Goal: Information Seeking & Learning: Find specific fact

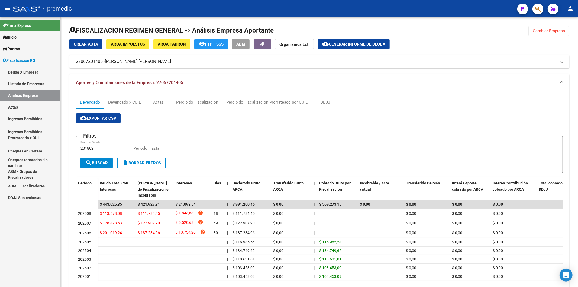
click at [34, 69] on link "Deuda X Empresa" at bounding box center [30, 72] width 60 height 12
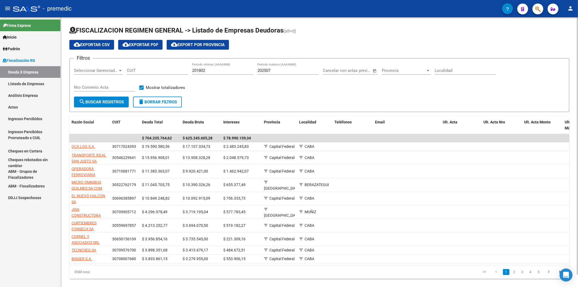
click at [294, 71] on input "202507" at bounding box center [287, 70] width 61 height 5
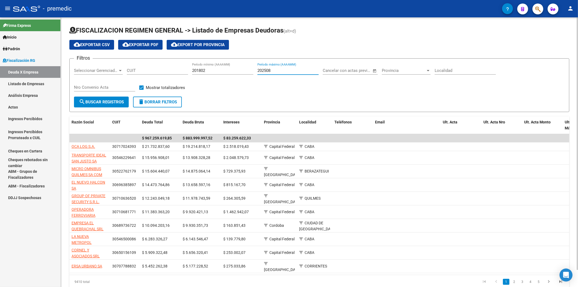
type input "202508"
click at [101, 107] on form "Filtros Seleccionar Gerenciador Seleccionar Gerenciador CUIT 201802 Período mín…" at bounding box center [319, 85] width 500 height 54
click at [97, 106] on button "search Buscar Registros" at bounding box center [101, 101] width 55 height 11
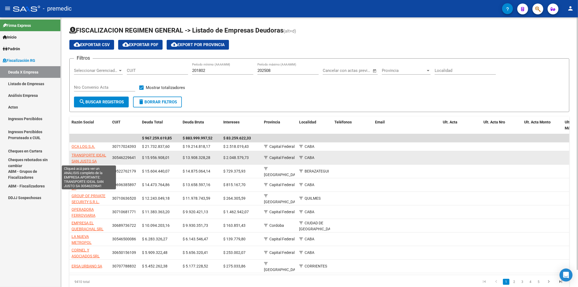
click at [86, 160] on span "TRANSPORTE IDEAL SAN JUSTO SA" at bounding box center [88, 158] width 35 height 11
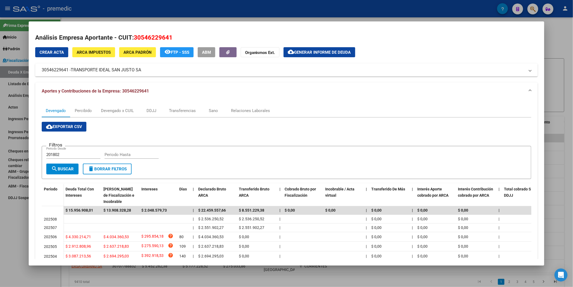
click at [188, 103] on div "Devengado Percibido Devengado x CUIL DDJJ Transferencias Sano Relaciones Labora…" at bounding box center [286, 206] width 503 height 212
click at [179, 116] on div "Transferencias" at bounding box center [182, 110] width 35 height 13
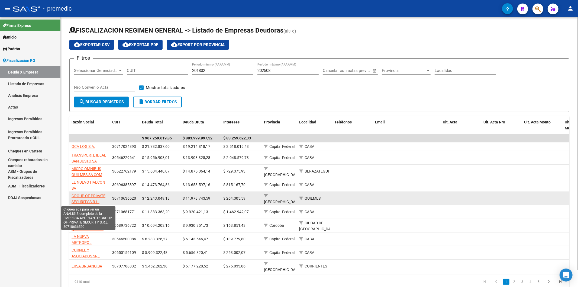
click at [100, 193] on span "GROUP OF PRIVATE SECURITY S.R.L." at bounding box center [88, 198] width 34 height 11
type textarea "30710636520"
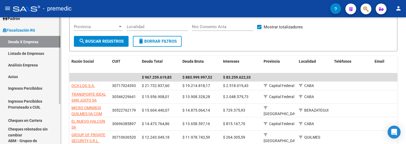
scroll to position [79, 0]
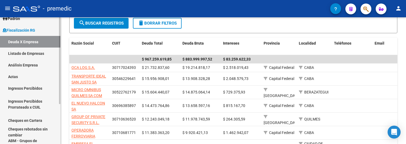
click at [27, 65] on link "Análisis Empresa" at bounding box center [30, 65] width 60 height 12
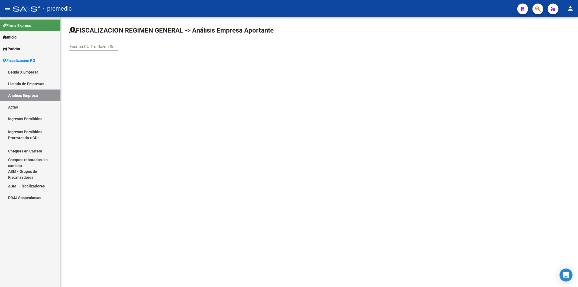
click at [109, 46] on input "Escriba CUIT o Razón Social para buscar" at bounding box center [93, 46] width 49 height 5
type input "seguridad im"
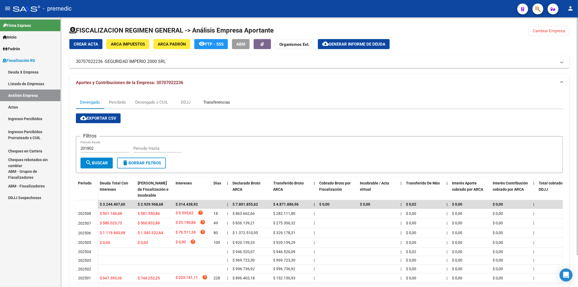
click at [210, 105] on div "Transferencias" at bounding box center [216, 102] width 27 height 6
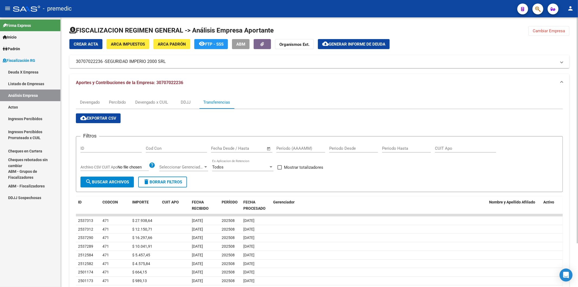
drag, startPoint x: 542, startPoint y: 29, endPoint x: 465, endPoint y: 62, distance: 83.7
click at [541, 31] on span "Cambiar Empresa" at bounding box center [548, 30] width 32 height 5
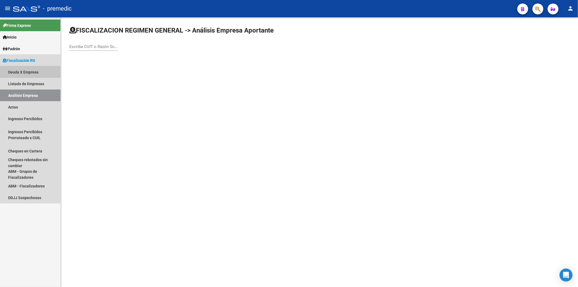
click at [17, 71] on link "Deuda X Empresa" at bounding box center [30, 72] width 60 height 12
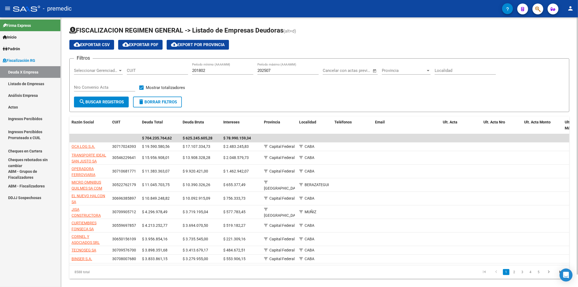
click at [285, 71] on input "202507" at bounding box center [287, 70] width 61 height 5
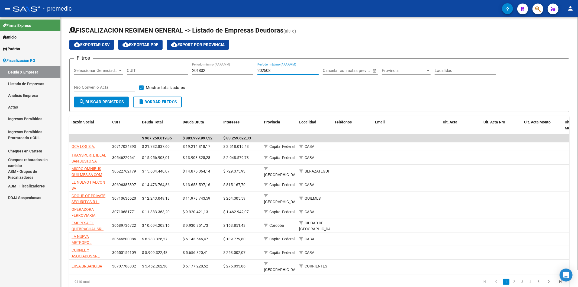
type input "202508"
click at [76, 106] on button "search Buscar Registros" at bounding box center [101, 101] width 55 height 11
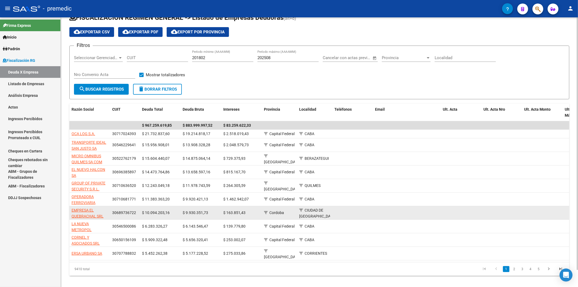
scroll to position [18, 0]
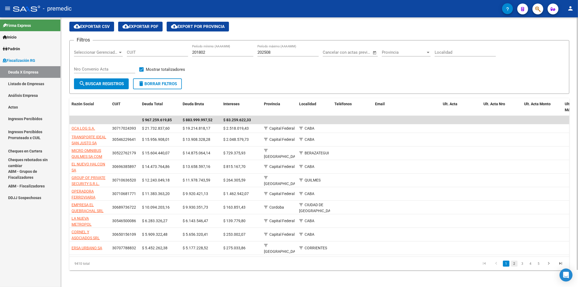
click at [516, 262] on link "2" at bounding box center [514, 263] width 6 height 6
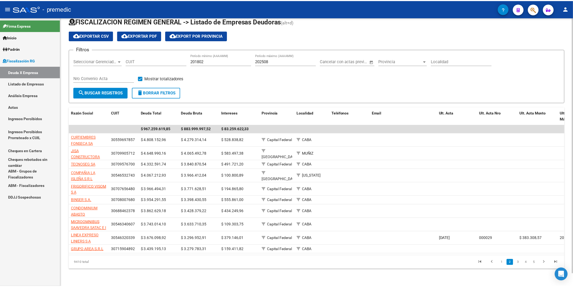
scroll to position [14, 0]
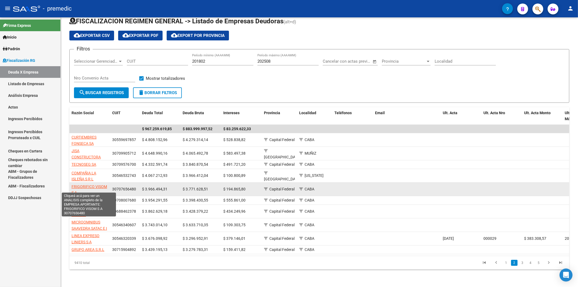
click at [91, 184] on span "FRIGORIFICO VISOM S A" at bounding box center [88, 189] width 35 height 11
type textarea "30707656480"
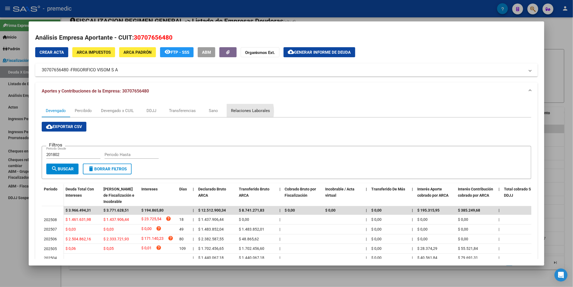
click at [236, 111] on div "Relaciones Laborales" at bounding box center [250, 111] width 39 height 6
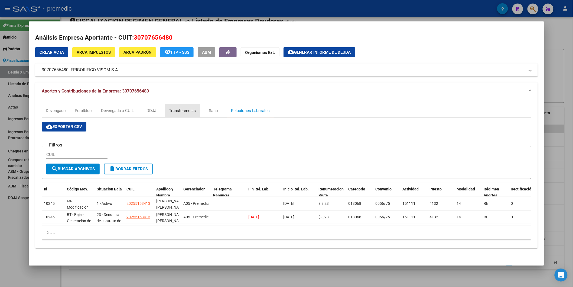
click at [185, 115] on div "Transferencias" at bounding box center [182, 110] width 35 height 13
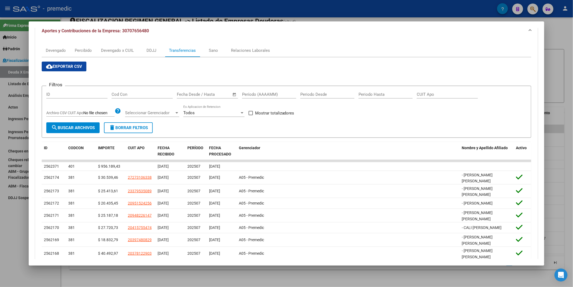
scroll to position [90, 0]
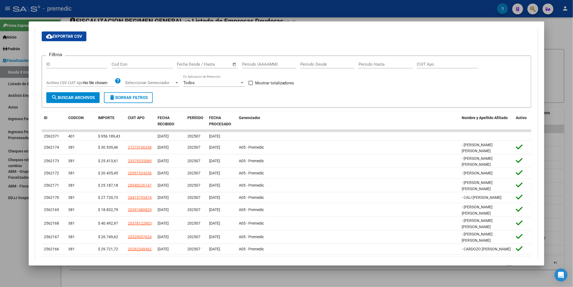
click at [316, 89] on div "Filtros ID Cod Con Fecha inicio – Fecha fin Fecha Desde / Hasta Período (AAAAMM…" at bounding box center [286, 76] width 480 height 32
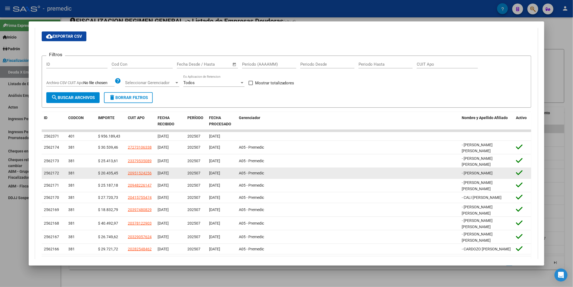
scroll to position [109, 0]
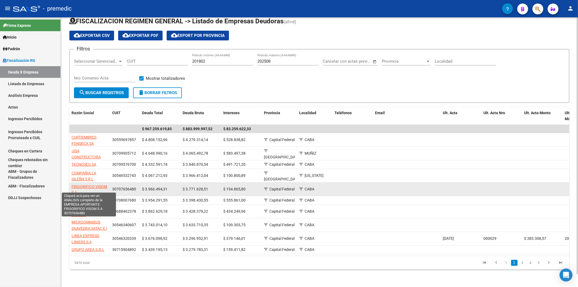
click at [101, 184] on span "FRIGORIFICO VISOM S A" at bounding box center [88, 189] width 35 height 11
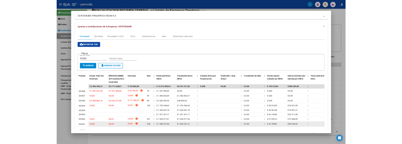
scroll to position [60, 0]
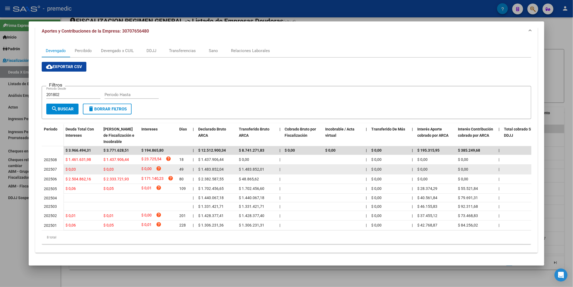
drag, startPoint x: 239, startPoint y: 167, endPoint x: 270, endPoint y: 167, distance: 30.9
click at [270, 167] on div "$ 1.483.852,01" at bounding box center [257, 169] width 36 height 6
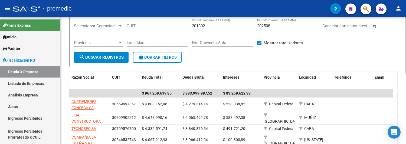
scroll to position [134, 0]
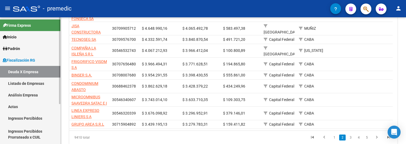
click at [34, 82] on link "Listado de Empresas" at bounding box center [30, 84] width 60 height 12
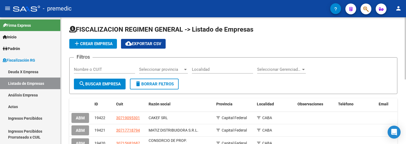
scroll to position [132, 0]
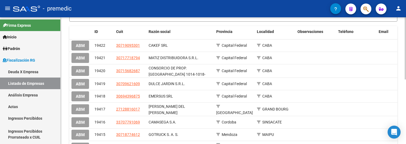
click at [405, 68] on div at bounding box center [405, 85] width 1 height 62
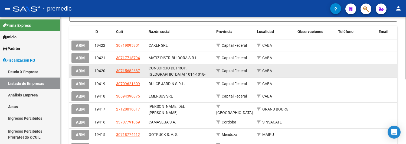
scroll to position [73, 0]
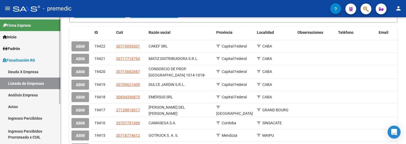
click at [22, 96] on link "Análisis Empresa" at bounding box center [30, 95] width 60 height 12
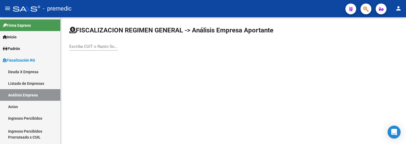
click at [79, 48] on input "Escriba CUIT o Razón Social para buscar" at bounding box center [93, 46] width 49 height 5
type input "chad medicine"
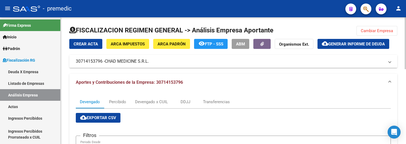
click at [172, 63] on mat-panel-title "30714153796 - CHAD MEDICINE S.R.L." at bounding box center [230, 61] width 309 height 6
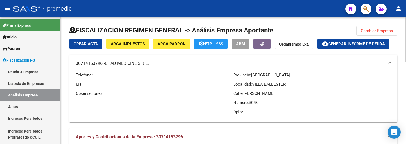
click at [172, 63] on mat-panel-title "30714153796 - CHAD MEDICINE S.R.L." at bounding box center [230, 64] width 309 height 6
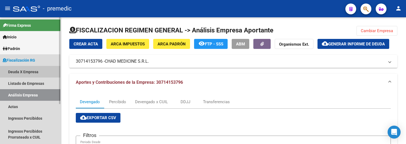
click at [27, 76] on link "Deuda X Empresa" at bounding box center [30, 72] width 60 height 12
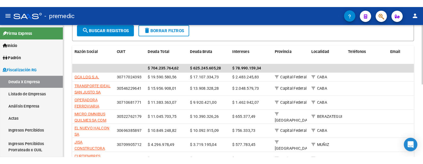
scroll to position [120, 0]
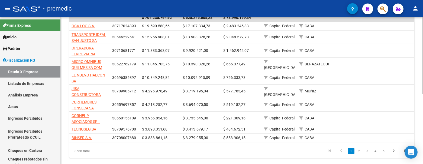
drag, startPoint x: 421, startPoint y: 86, endPoint x: 421, endPoint y: 73, distance: 12.2
click at [421, 73] on div "FISCALIZACION REGIMEN GENERAL -> Listado de Empresas Deudoras (alt+d) cloud_dow…" at bounding box center [242, 36] width 363 height 278
click at [125, 158] on div "8588 total" at bounding box center [103, 152] width 68 height 14
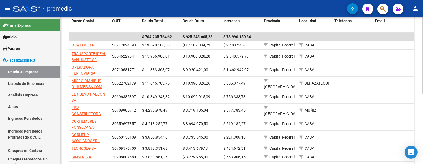
scroll to position [106, 0]
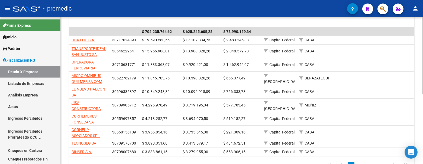
click at [423, 113] on html "menu - premedic person Firma Express Inicio Calendario SSS Instructivos Contact…" at bounding box center [211, 82] width 423 height 164
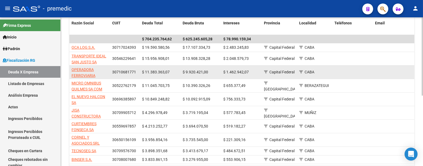
scroll to position [74, 0]
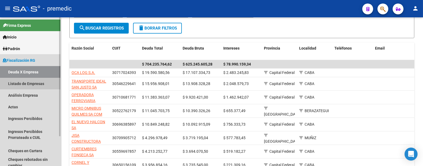
click at [17, 82] on link "Listado de Empresas" at bounding box center [30, 84] width 60 height 12
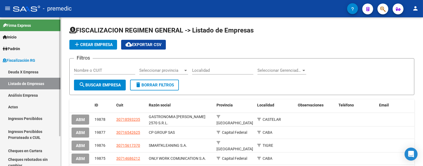
click at [32, 95] on link "Análisis Empresa" at bounding box center [30, 95] width 60 height 12
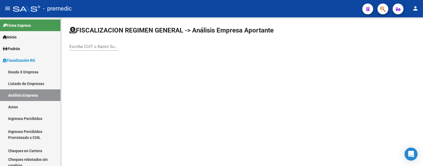
click at [109, 47] on input "Escriba CUIT o Razón Social para buscar" at bounding box center [93, 46] width 49 height 5
paste input "CALABRISELLA SA"
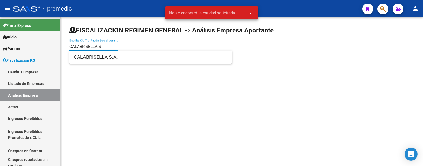
type input "CALABRISELLA S"
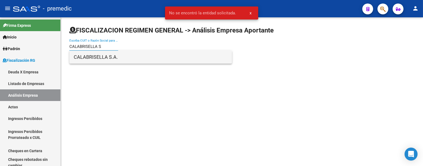
click at [101, 57] on span "CALABRISELLA S.A." at bounding box center [151, 57] width 154 height 13
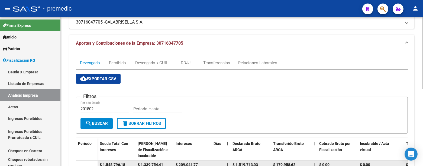
scroll to position [120, 0]
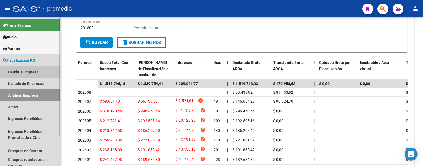
click at [26, 74] on link "Deuda X Empresa" at bounding box center [30, 72] width 60 height 12
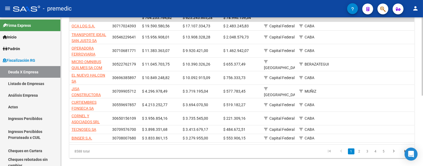
scroll to position [90, 0]
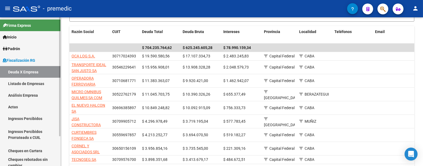
click at [38, 91] on link "Análisis Empresa" at bounding box center [30, 95] width 60 height 12
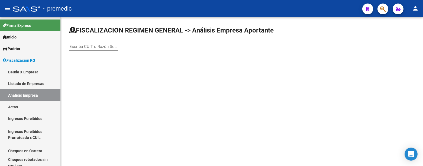
click at [111, 44] on div "Escriba CUIT o Razón Social para buscar" at bounding box center [93, 45] width 49 height 12
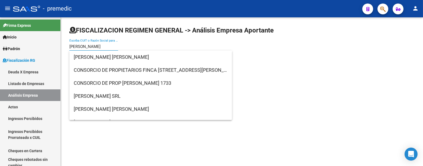
type input "[PERSON_NAME]"
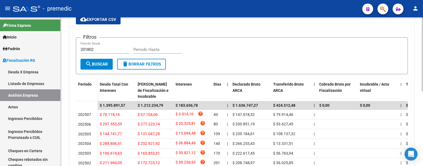
scroll to position [60, 0]
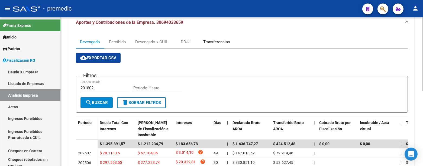
click at [204, 41] on div "Transferencias" at bounding box center [216, 42] width 27 height 6
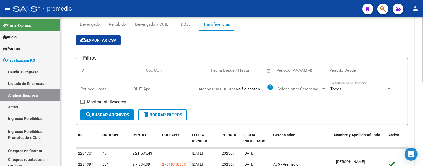
scroll to position [0, 0]
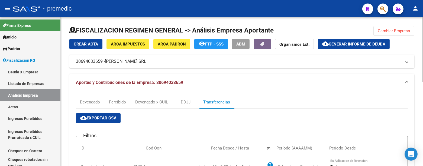
click at [400, 30] on span "Cambiar Empresa" at bounding box center [394, 30] width 32 height 5
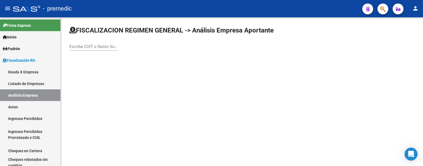
click at [80, 44] on div "Escriba CUIT o Razón Social para buscar" at bounding box center [93, 45] width 49 height 12
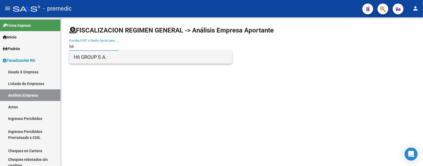
type input "h6"
click at [96, 58] on span "H6 GROUP S.A." at bounding box center [151, 57] width 154 height 13
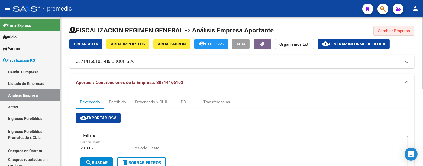
click at [388, 33] on span "Cambiar Empresa" at bounding box center [394, 30] width 32 height 5
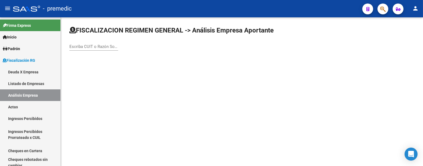
click at [86, 48] on input "Escriba CUIT o Razón Social para buscar" at bounding box center [93, 46] width 49 height 5
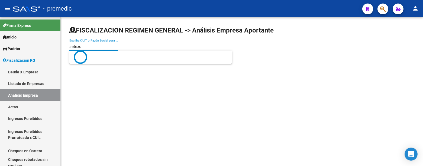
type input "setex"
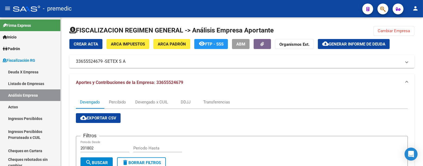
click at [396, 32] on span "Cambiar Empresa" at bounding box center [394, 30] width 32 height 5
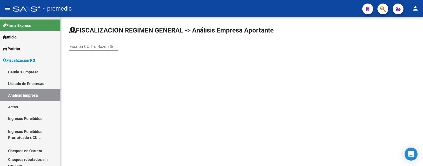
click at [93, 37] on div "Escriba CUIT o Razón Social para buscar" at bounding box center [241, 41] width 345 height 30
click at [26, 79] on link "Listado de Empresas" at bounding box center [30, 84] width 60 height 12
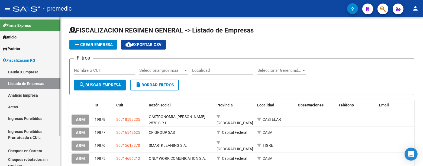
click at [21, 73] on link "Deuda X Empresa" at bounding box center [30, 72] width 60 height 12
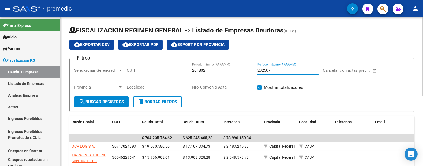
click at [281, 73] on input "202507" at bounding box center [287, 70] width 61 height 5
click at [281, 73] on input "202508" at bounding box center [287, 70] width 61 height 5
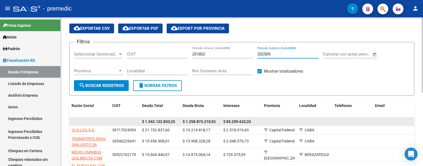
scroll to position [30, 0]
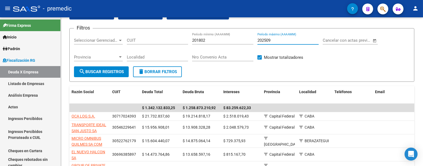
type input "202509"
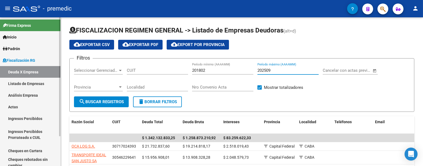
click at [37, 83] on link "Listado de Empresas" at bounding box center [30, 84] width 60 height 12
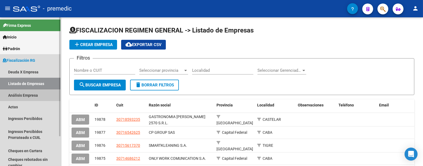
click at [35, 98] on link "Análisis Empresa" at bounding box center [30, 95] width 60 height 12
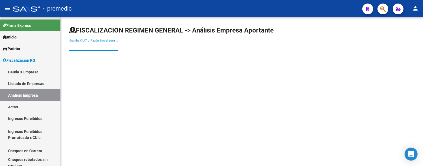
click at [92, 48] on input "Escriba CUIT o Razón Social para buscar" at bounding box center [93, 46] width 49 height 5
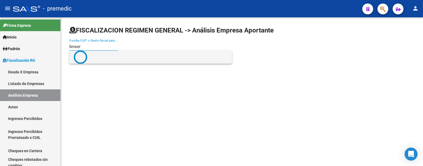
type input "binser"
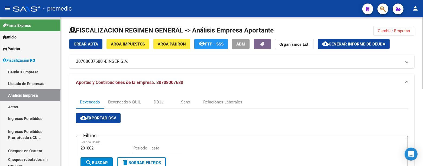
click at [389, 28] on span "Cambiar Empresa" at bounding box center [394, 30] width 32 height 5
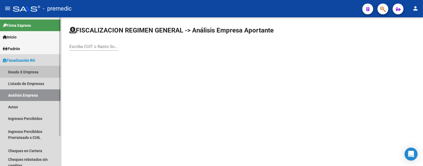
click at [33, 73] on link "Deuda X Empresa" at bounding box center [30, 72] width 60 height 12
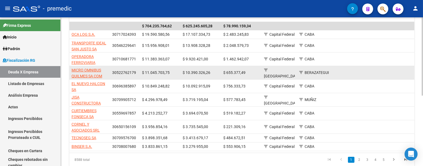
scroll to position [104, 0]
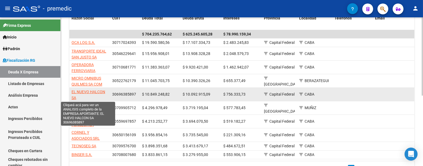
click at [91, 91] on span "EL NUEVO HALCON SA" at bounding box center [88, 95] width 34 height 11
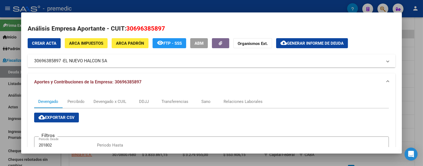
drag, startPoint x: 112, startPoint y: 60, endPoint x: 108, endPoint y: 61, distance: 4.0
click at [108, 61] on mat-panel-title "30696385897 - EL NUEVO HALCON SA" at bounding box center [208, 61] width 348 height 6
copy mat-panel-title "30696385897 - EL NUEVO HALCON SA"
